Goal: Task Accomplishment & Management: Use online tool/utility

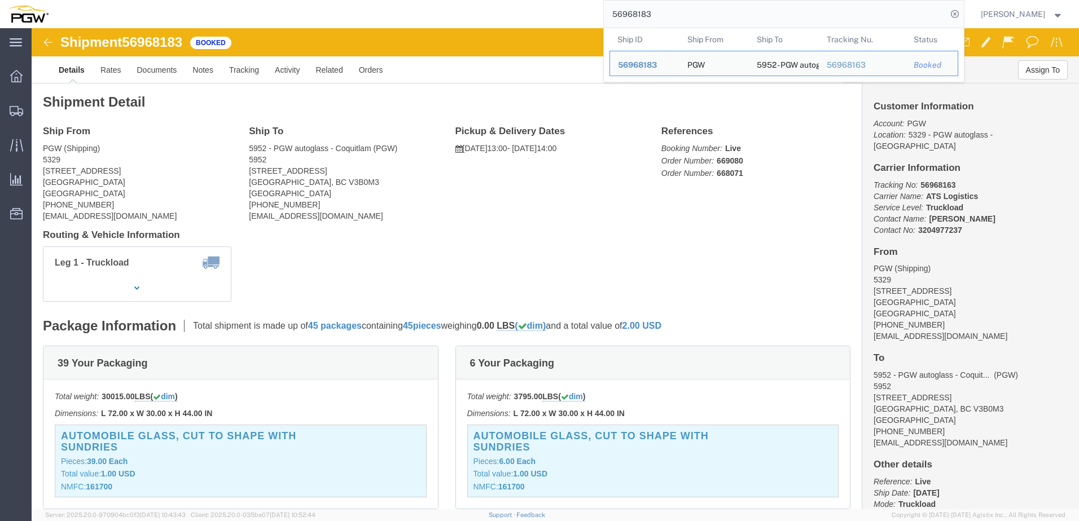
click at [409, 28] on div "56968183 Ship ID Ship From Ship To Tracking Nu. Status Ship ID 56968183 Ship Fr…" at bounding box center [510, 14] width 908 height 28
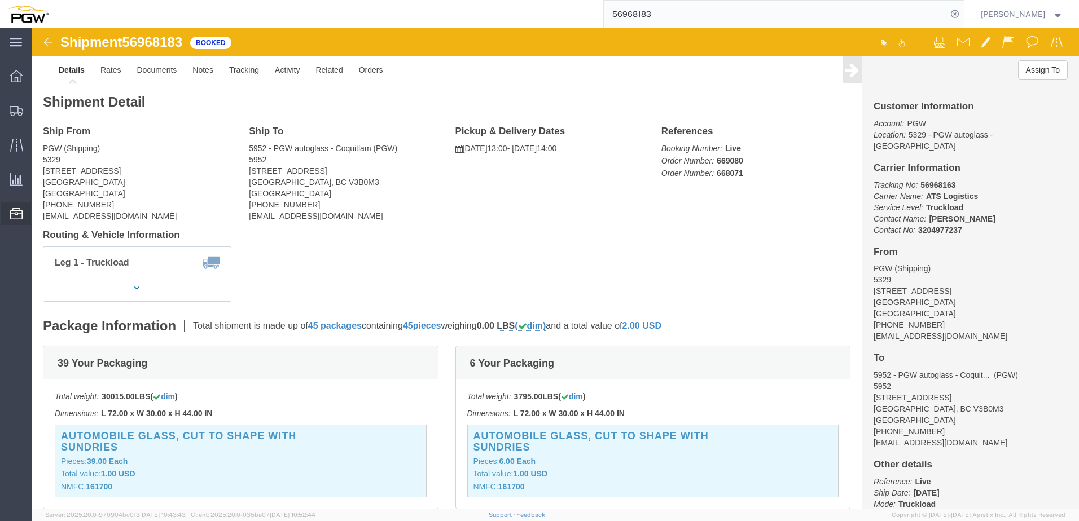
click at [0, 0] on span "Location Appointment" at bounding box center [0, 0] width 0 height 0
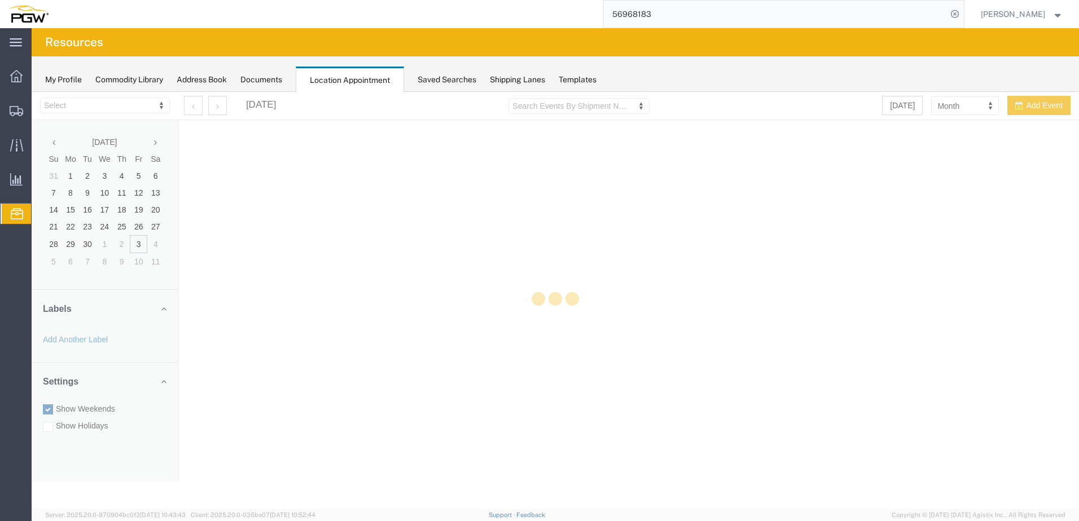
select select "28253"
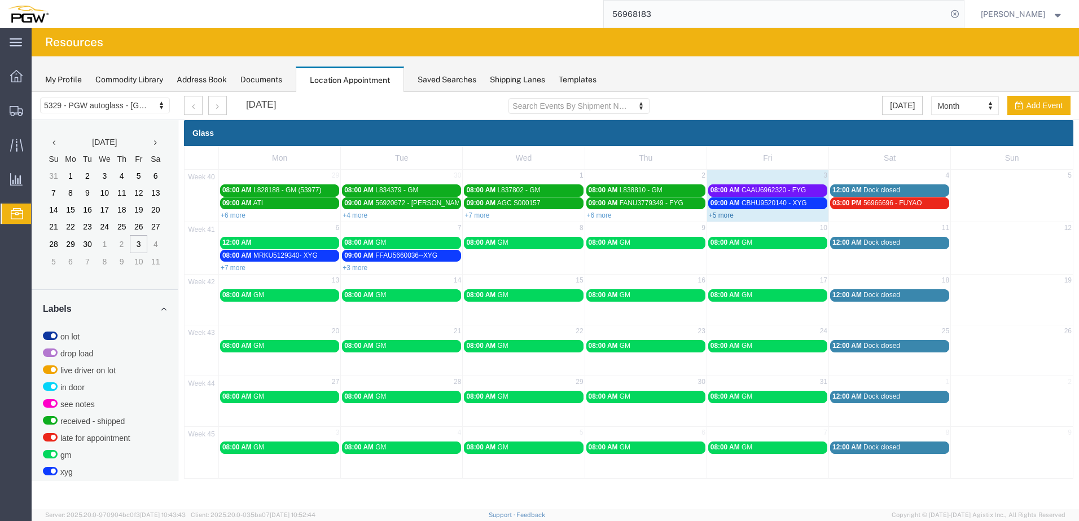
click at [718, 216] on link "+5 more" at bounding box center [721, 216] width 25 height 8
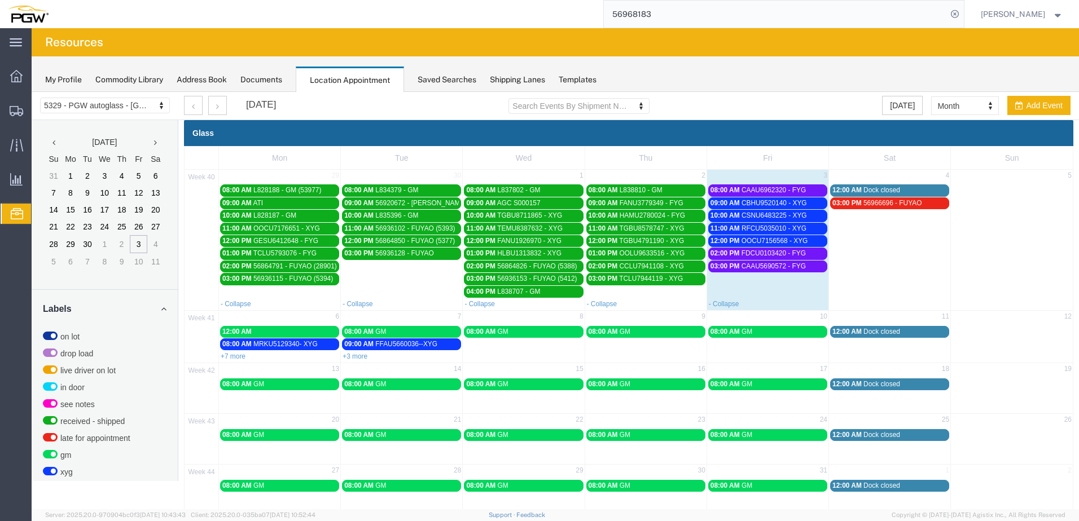
click at [751, 192] on span "CAAU6962320 - FYG" at bounding box center [773, 190] width 64 height 8
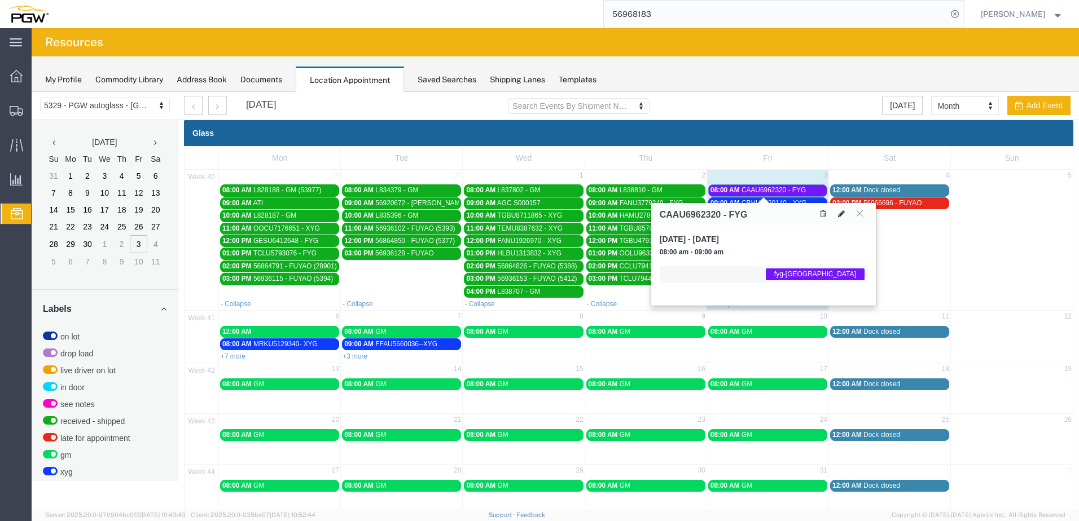
click at [842, 210] on icon at bounding box center [841, 214] width 7 height 8
select select "1"
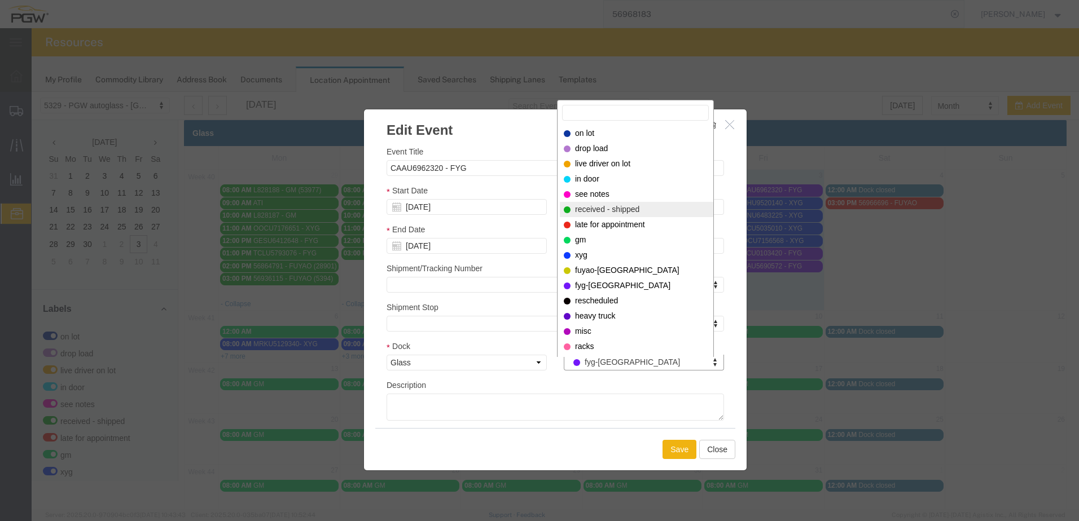
select select "200"
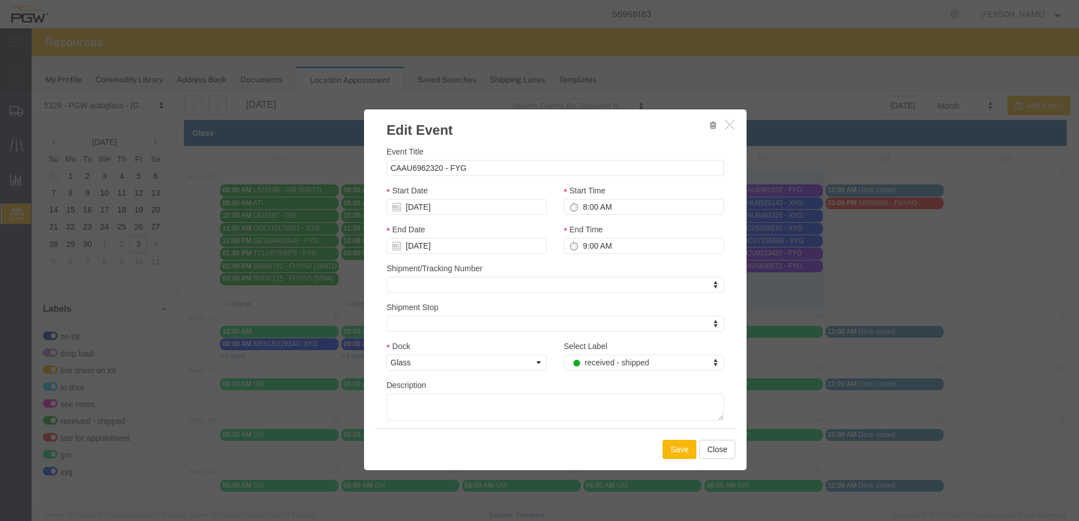
click at [674, 455] on button "Save" at bounding box center [679, 449] width 34 height 19
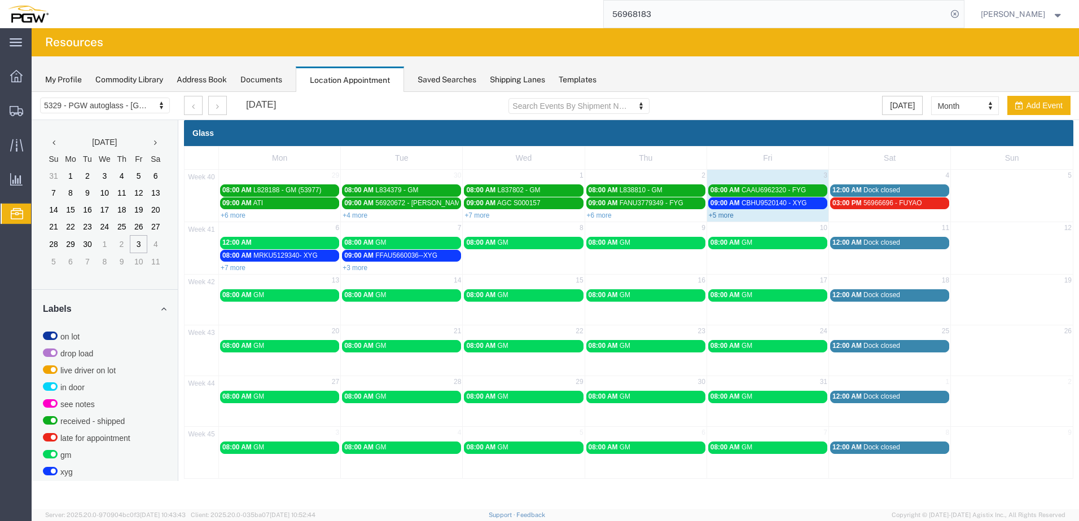
click at [728, 218] on link "+5 more" at bounding box center [721, 216] width 25 height 8
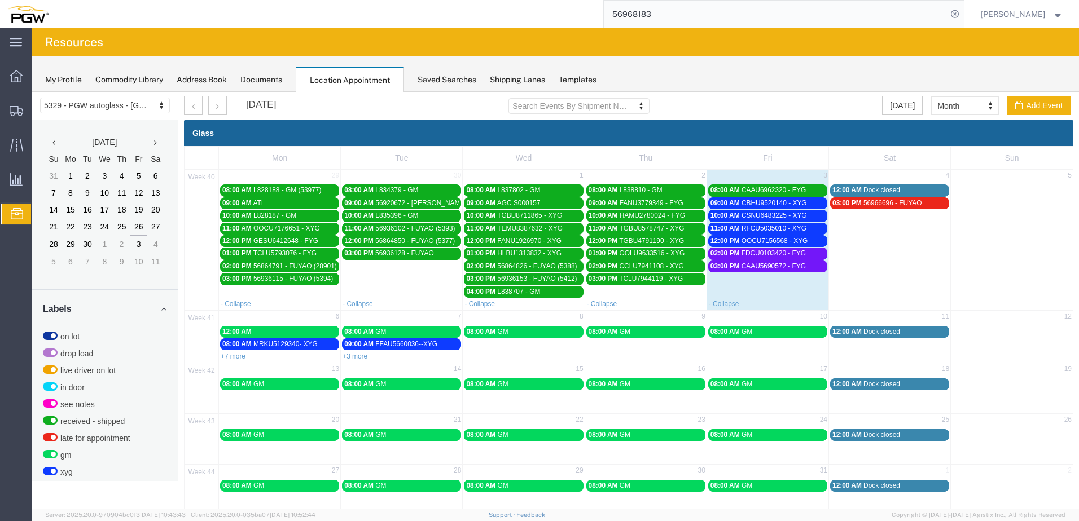
click at [741, 204] on span "CBHU9520140 - XYG" at bounding box center [773, 203] width 65 height 8
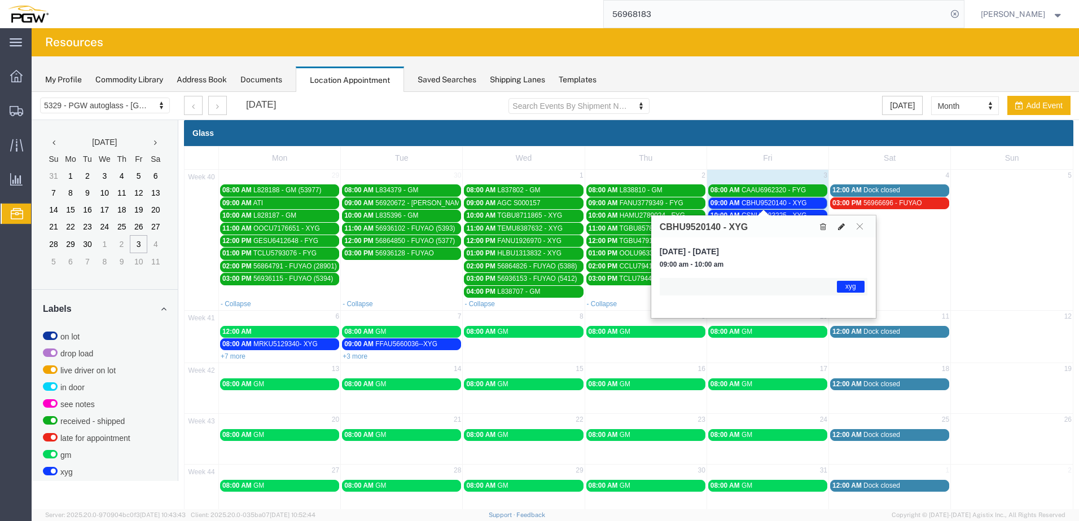
click at [841, 225] on icon at bounding box center [841, 227] width 7 height 8
select select "1"
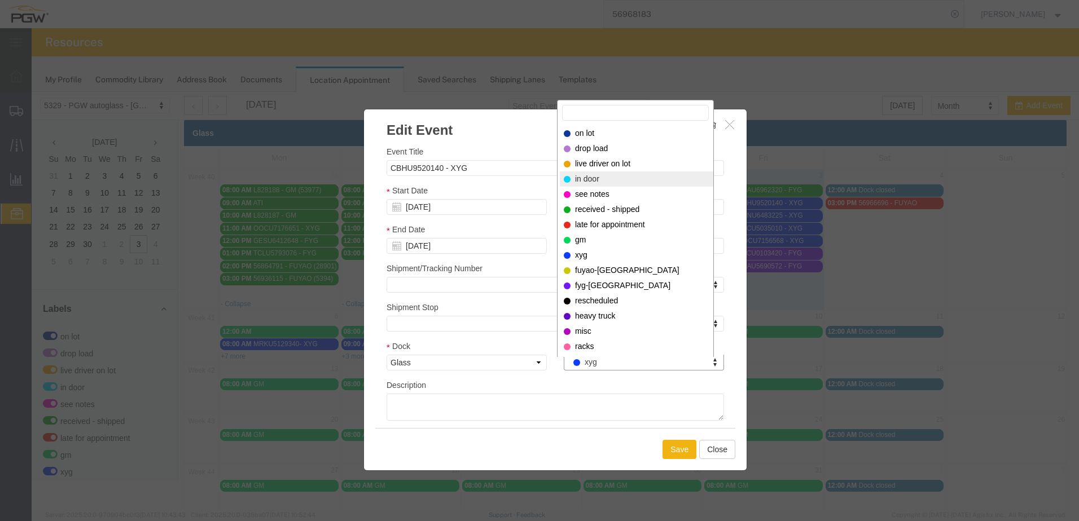
select select "220"
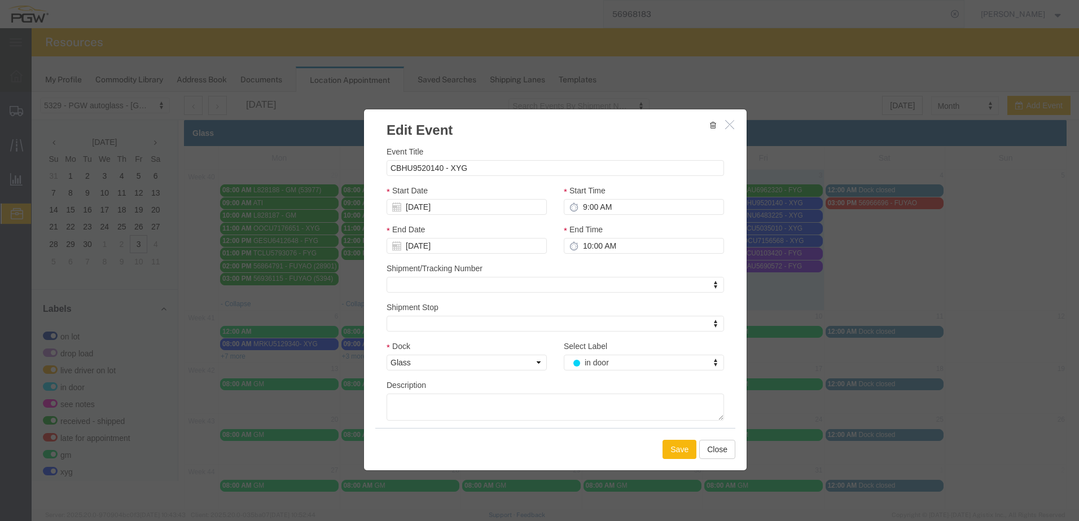
click at [663, 441] on button "Save" at bounding box center [679, 449] width 34 height 19
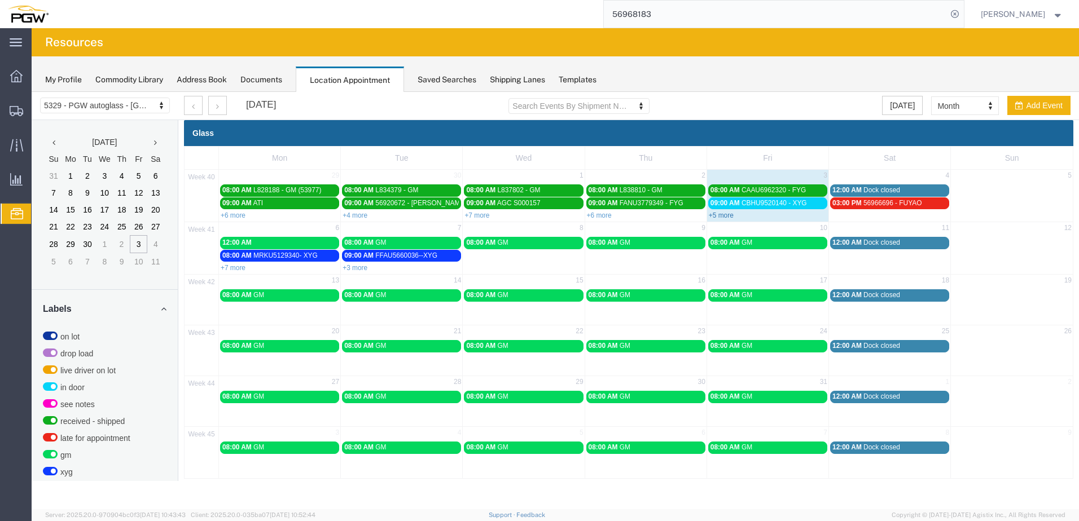
click at [722, 214] on link "+5 more" at bounding box center [721, 216] width 25 height 8
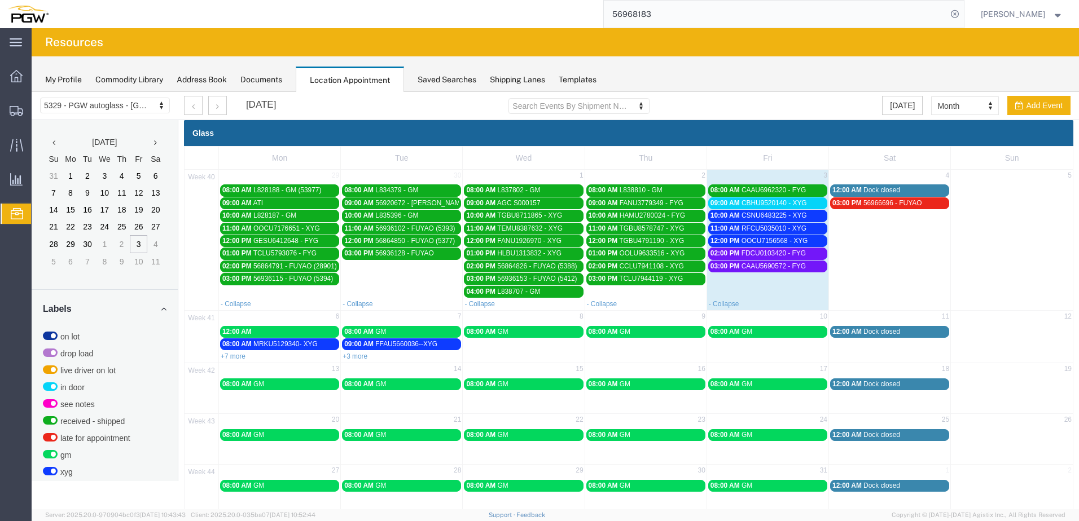
click at [801, 214] on span "CSNU6483225 - XYG" at bounding box center [773, 216] width 65 height 8
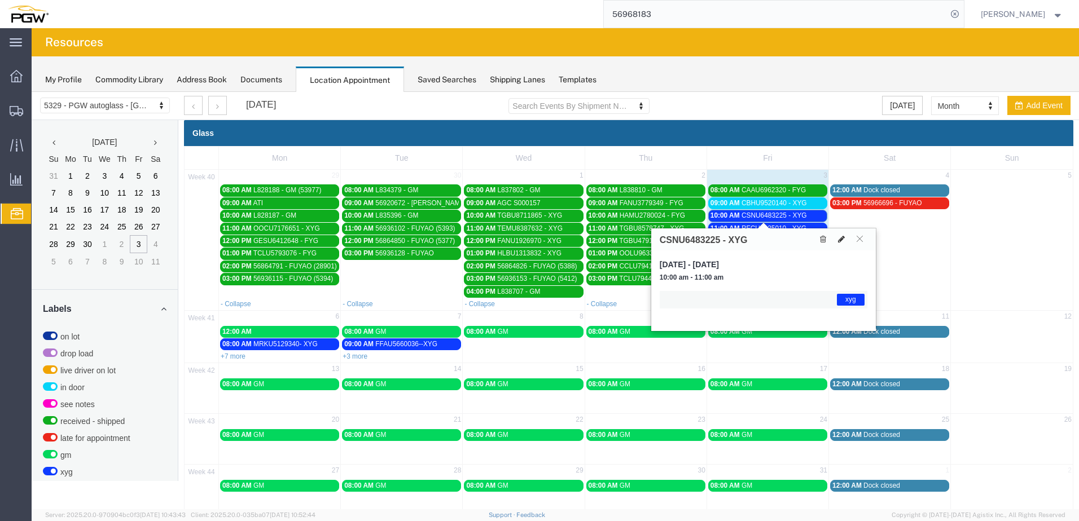
click at [842, 236] on icon at bounding box center [841, 239] width 7 height 8
select select "1"
select select "12920"
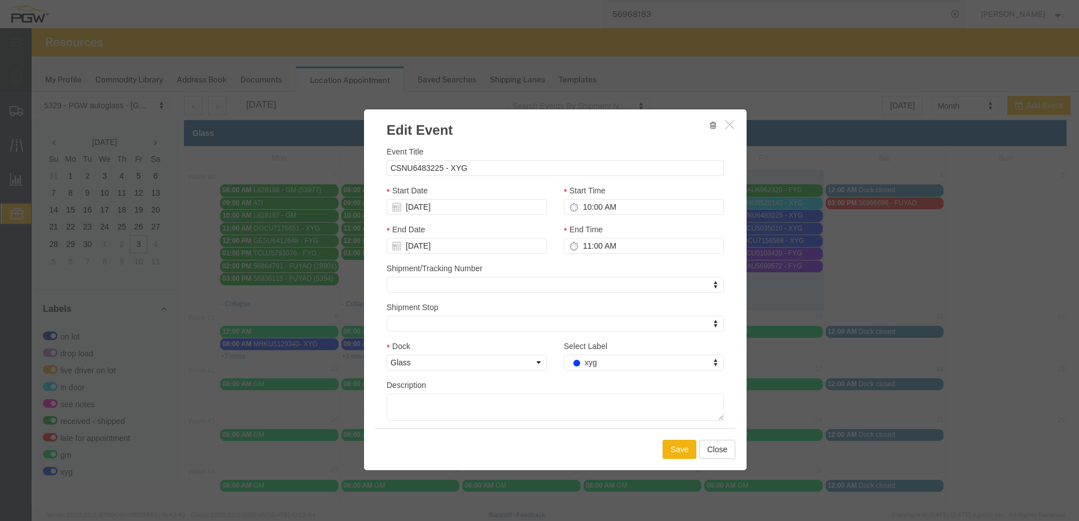
click at [727, 129] on icon "button" at bounding box center [729, 125] width 9 height 10
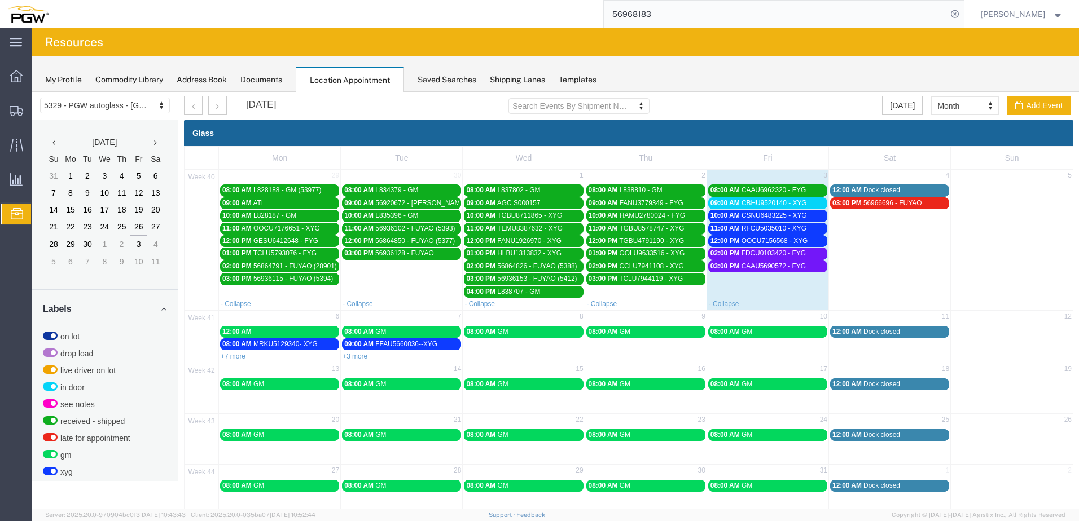
click at [751, 216] on span "CSNU6483225 - XYG" at bounding box center [773, 216] width 65 height 8
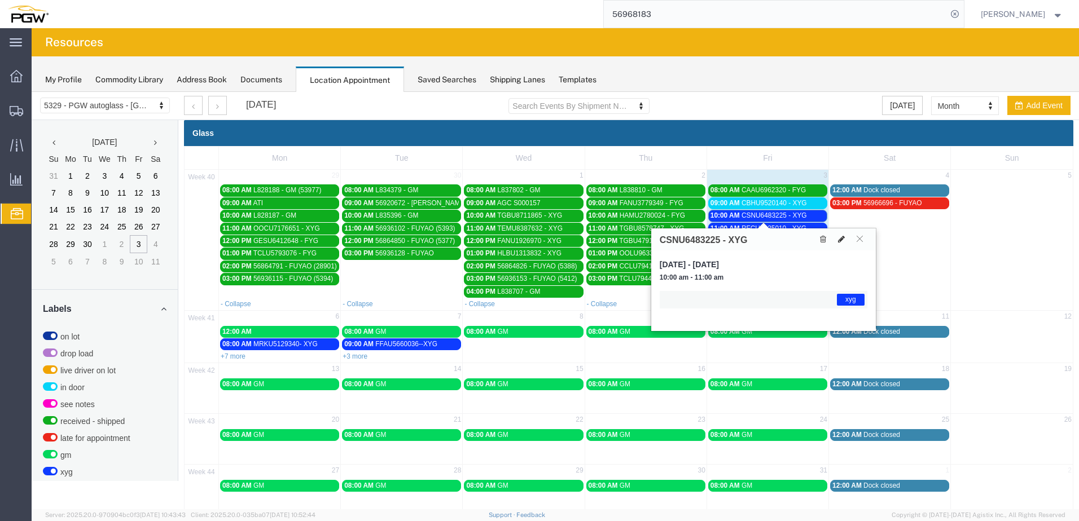
click at [844, 239] on icon at bounding box center [841, 239] width 7 height 8
select select "1"
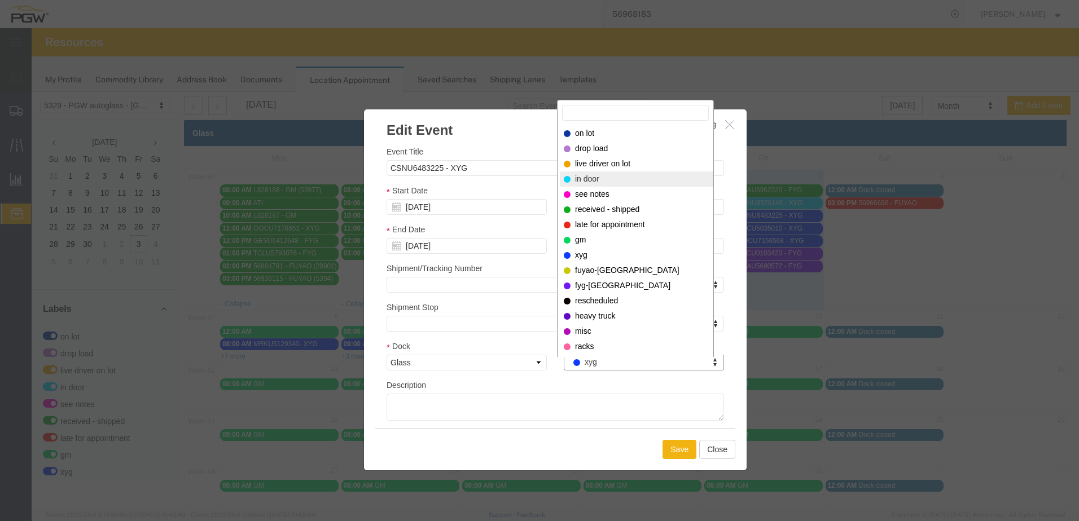
select select "220"
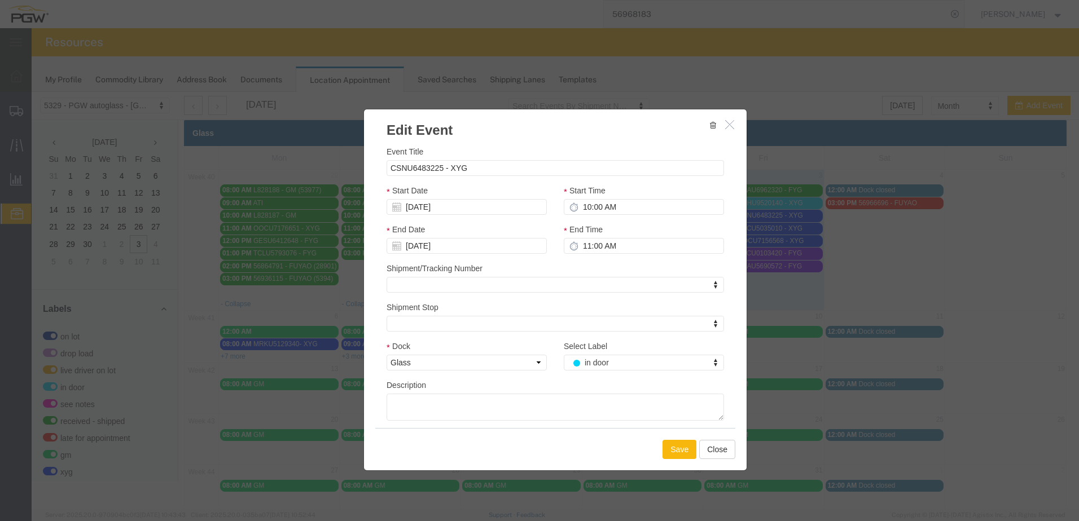
click at [665, 446] on button "Save" at bounding box center [679, 449] width 34 height 19
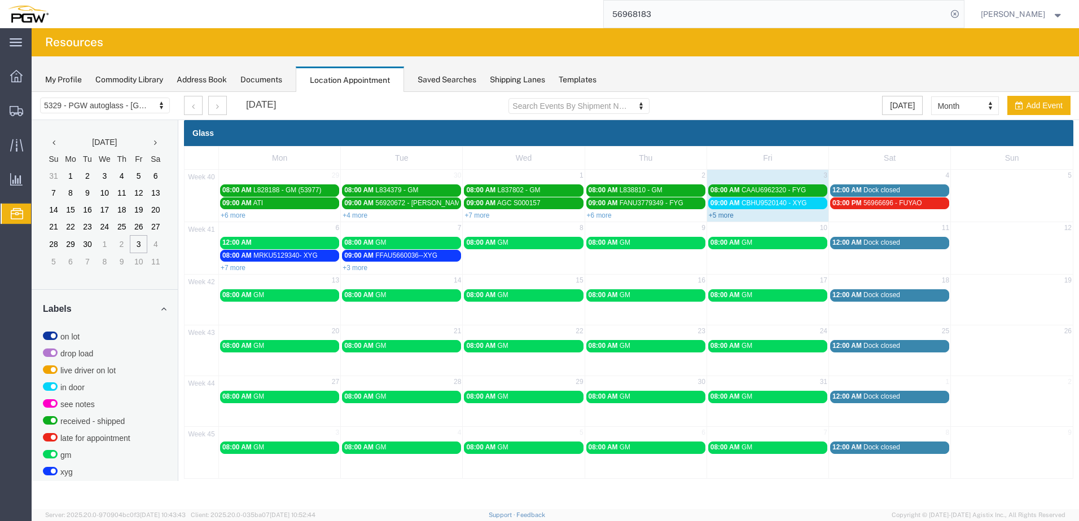
click at [716, 214] on link "+5 more" at bounding box center [721, 216] width 25 height 8
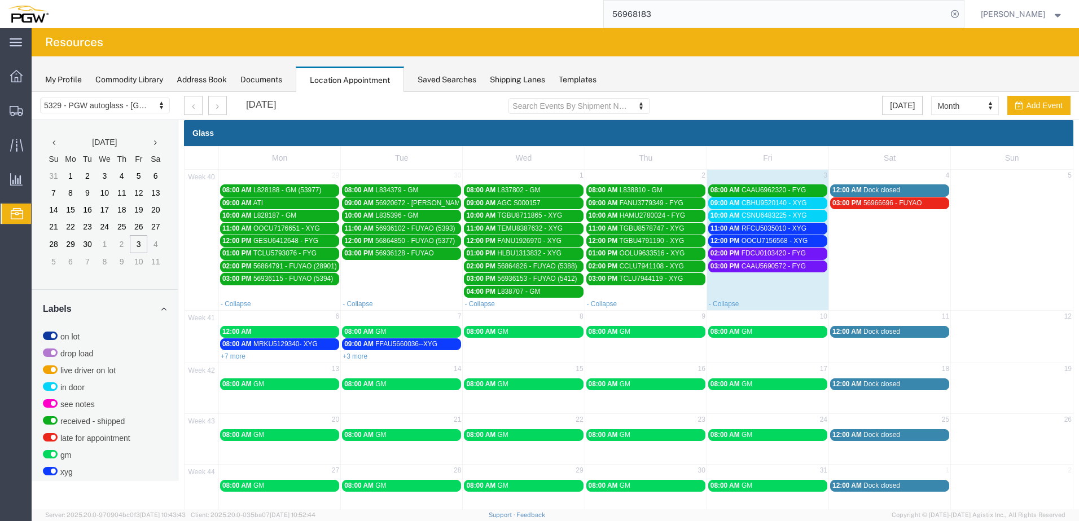
click at [757, 228] on span "RFCU5035010 - XYG" at bounding box center [773, 229] width 65 height 8
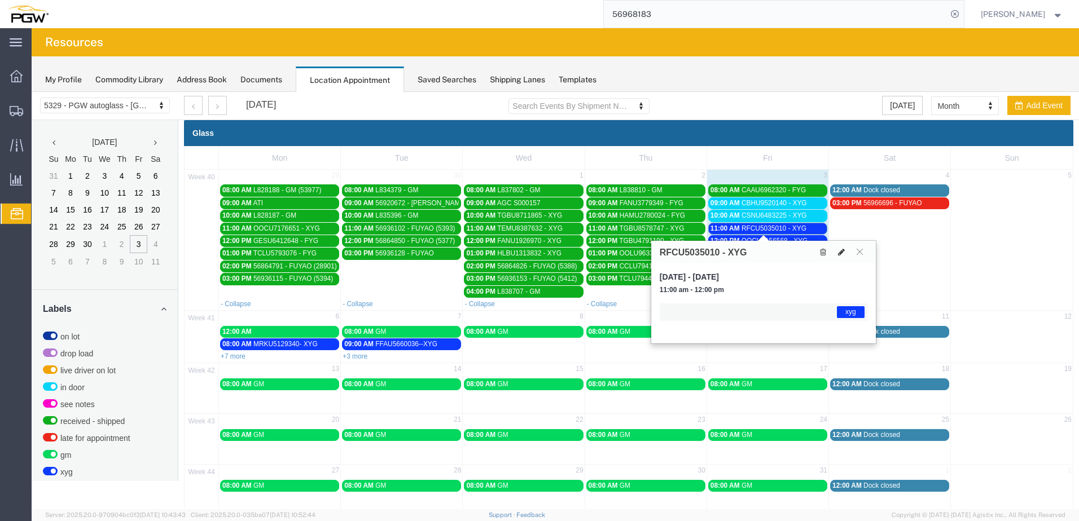
click at [843, 250] on icon at bounding box center [841, 252] width 7 height 8
select select "1"
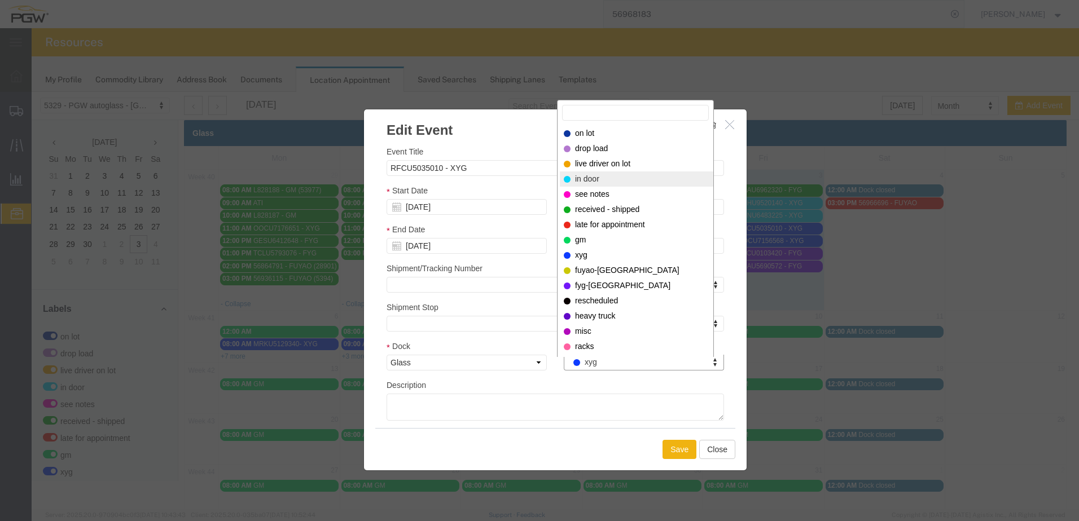
select select "220"
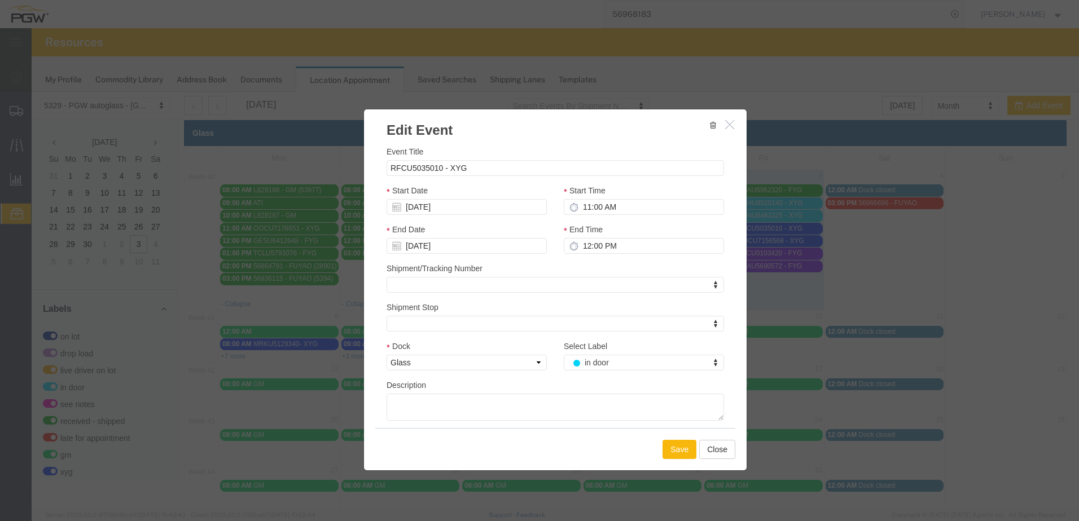
click at [684, 451] on button "Save" at bounding box center [679, 449] width 34 height 19
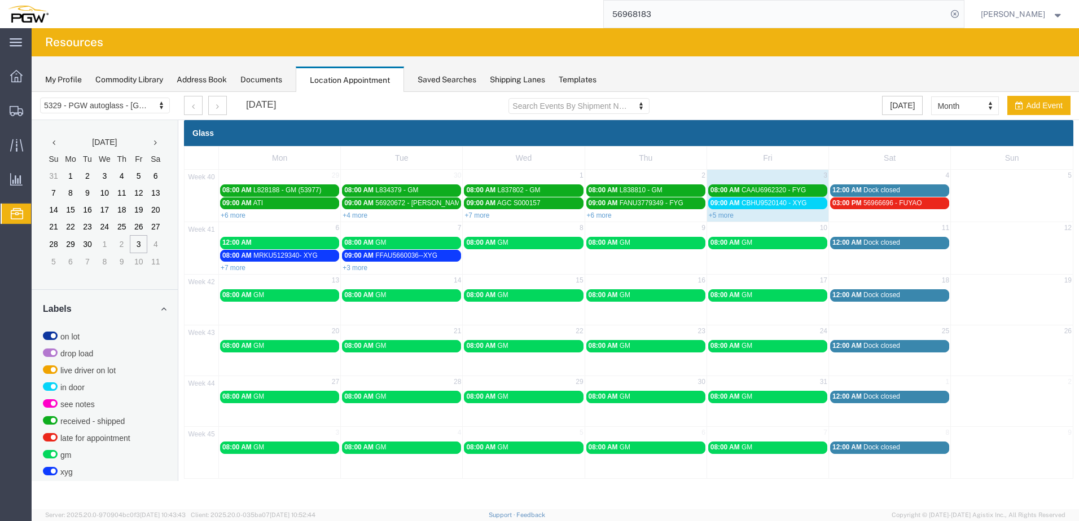
click at [798, 203] on span "CBHU9520140 - XYG" at bounding box center [773, 203] width 65 height 8
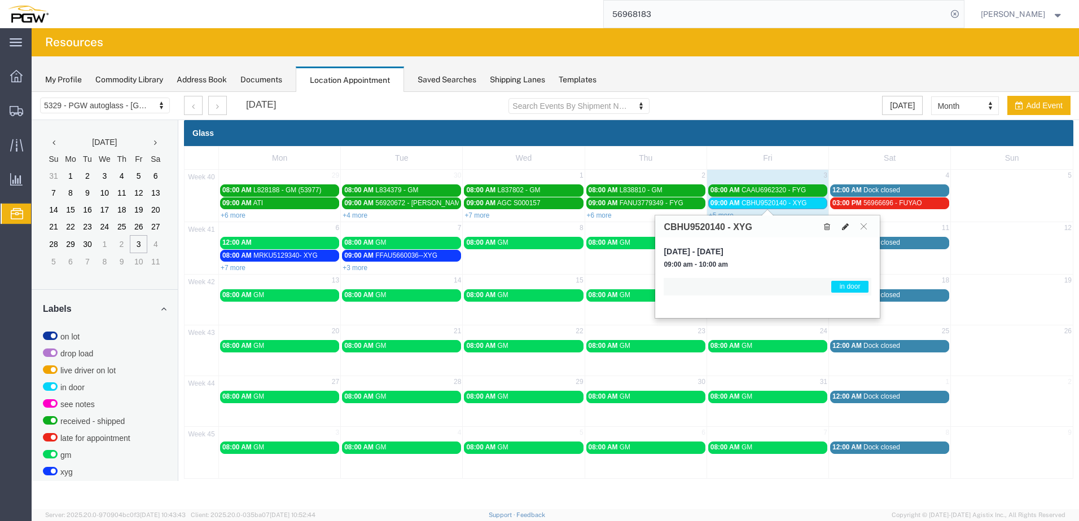
click at [846, 223] on icon at bounding box center [845, 227] width 7 height 8
select select "1"
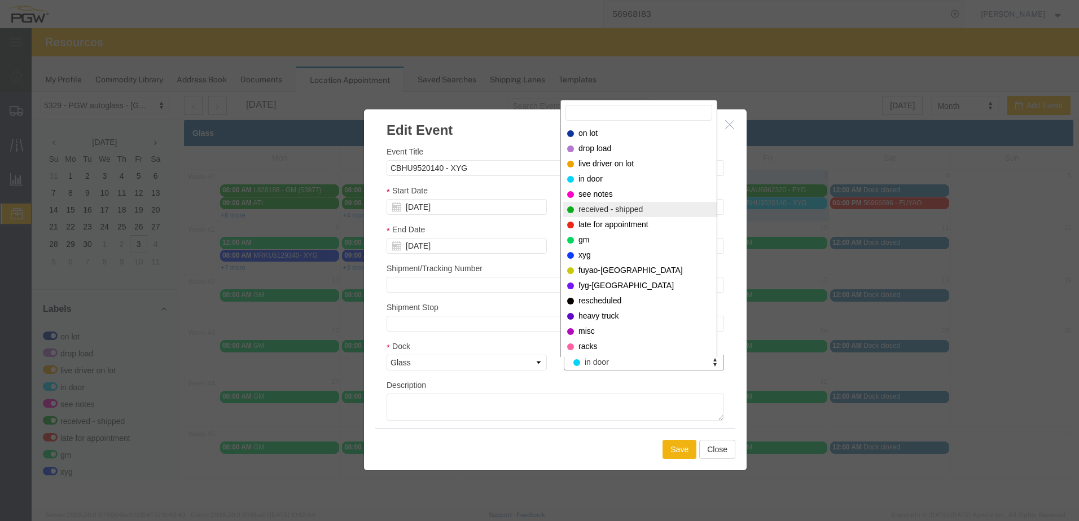
select select "200"
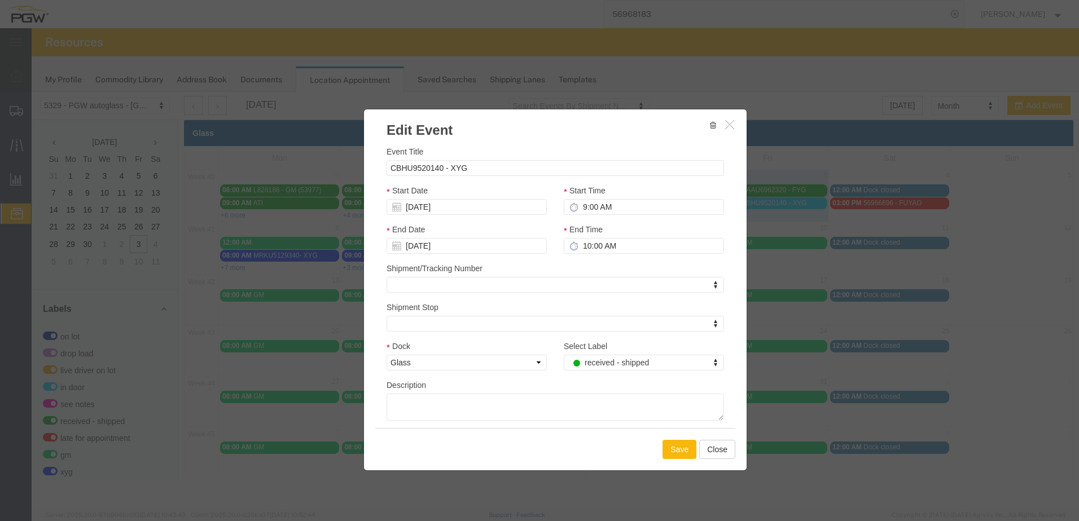
click at [680, 447] on button "Save" at bounding box center [679, 449] width 34 height 19
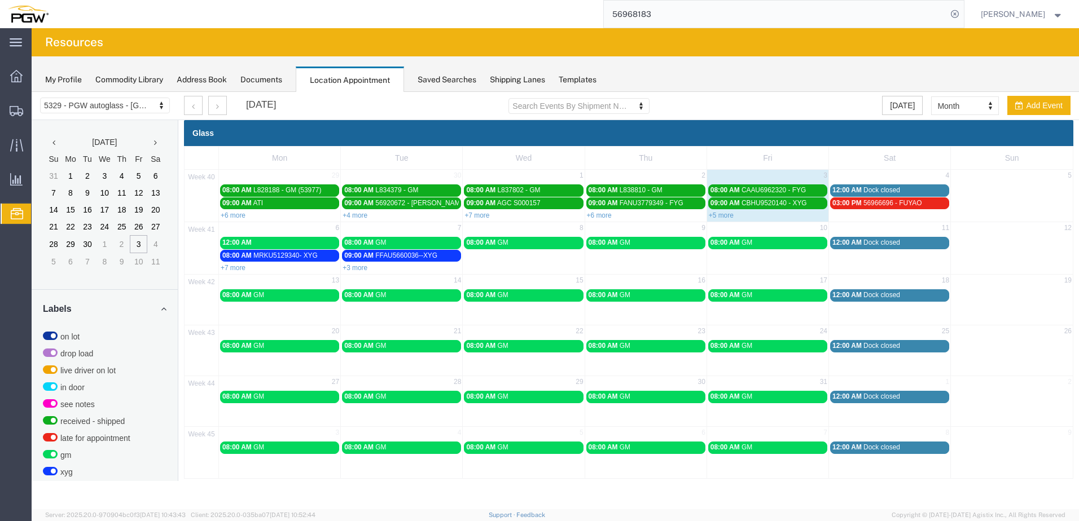
click at [730, 214] on link "+5 more" at bounding box center [721, 216] width 25 height 8
